Goal: Information Seeking & Learning: Learn about a topic

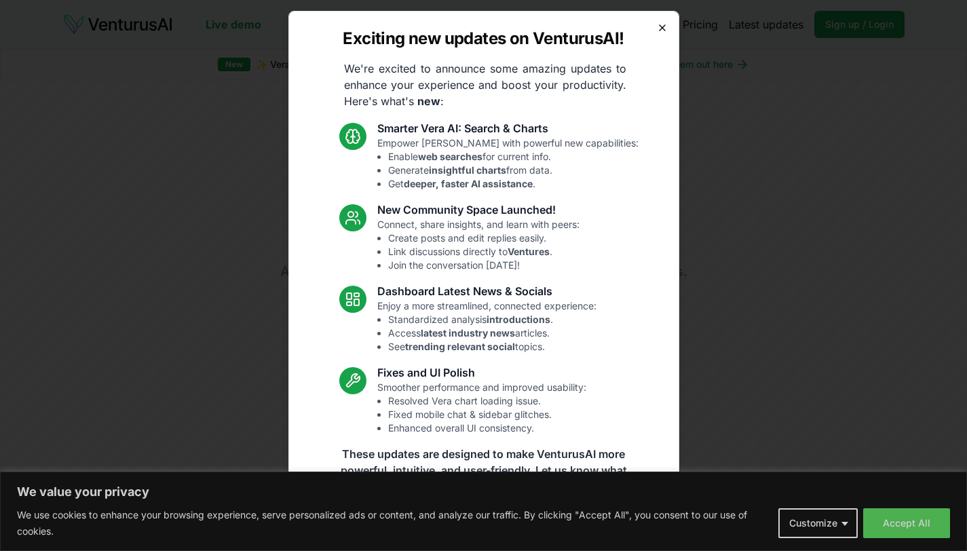
click at [657, 23] on icon "button" at bounding box center [662, 27] width 11 height 11
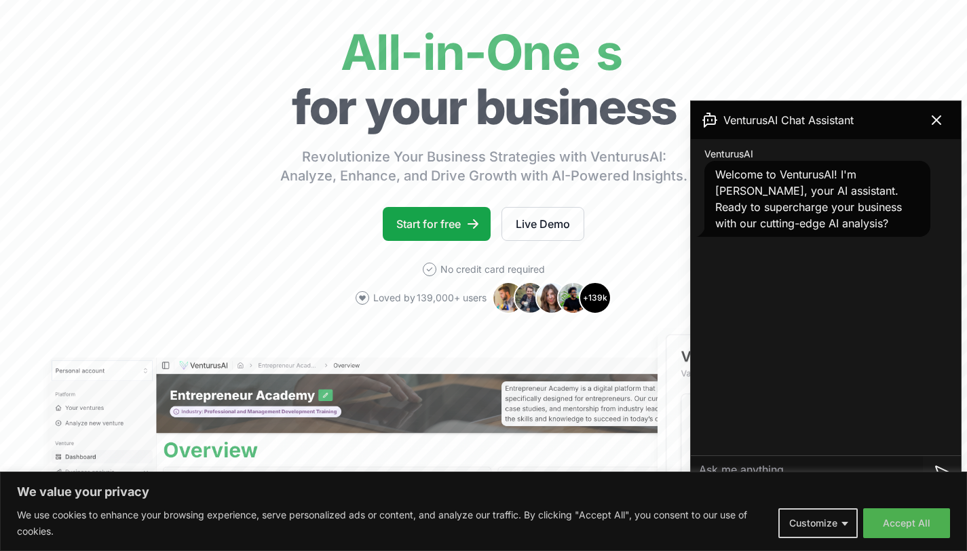
scroll to position [107, 0]
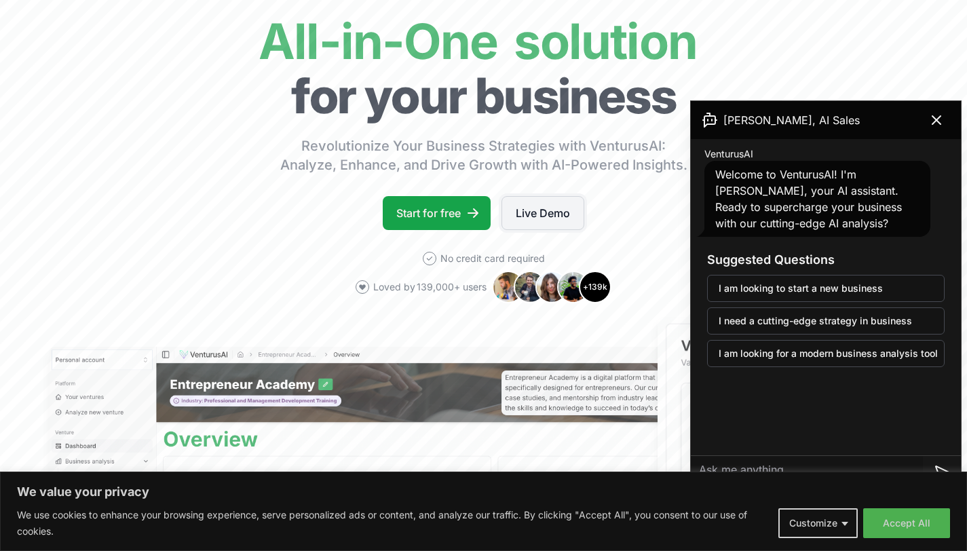
click at [535, 215] on link "Live Demo" at bounding box center [542, 213] width 83 height 34
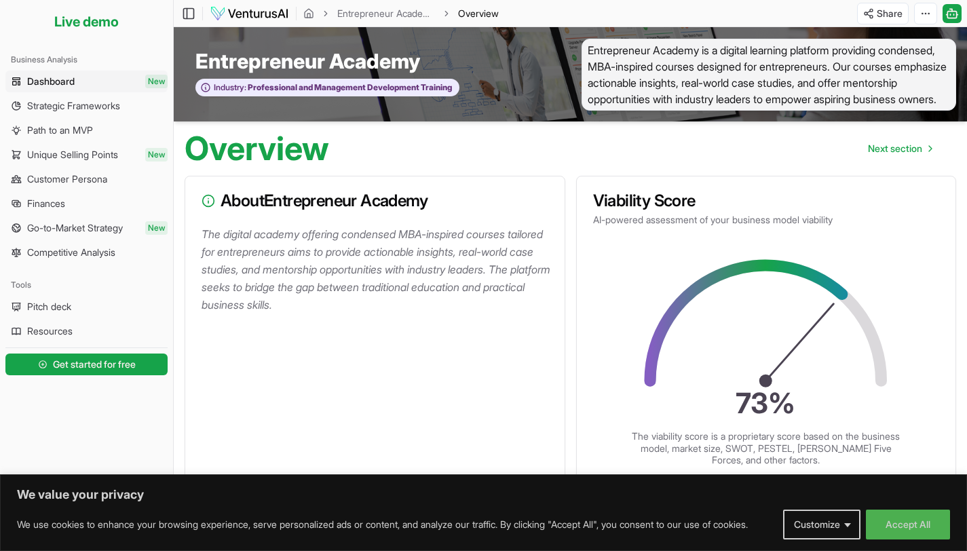
click at [307, 271] on p "The digital academy offering condensed MBA-inspired courses tailored for entrep…" at bounding box center [378, 269] width 352 height 88
click at [313, 259] on p "The digital academy offering condensed MBA-inspired courses tailored for entrep…" at bounding box center [378, 269] width 352 height 88
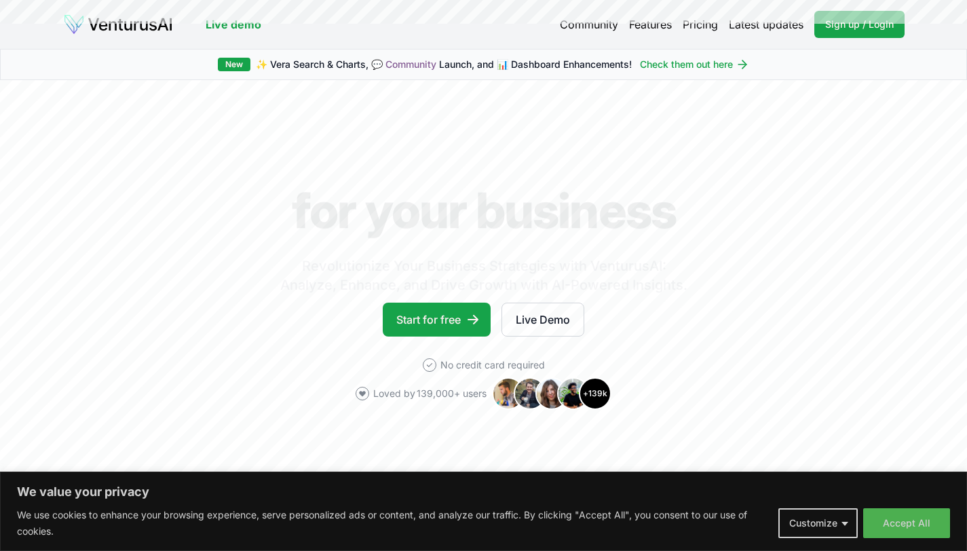
scroll to position [107, 0]
